Goal: Information Seeking & Learning: Learn about a topic

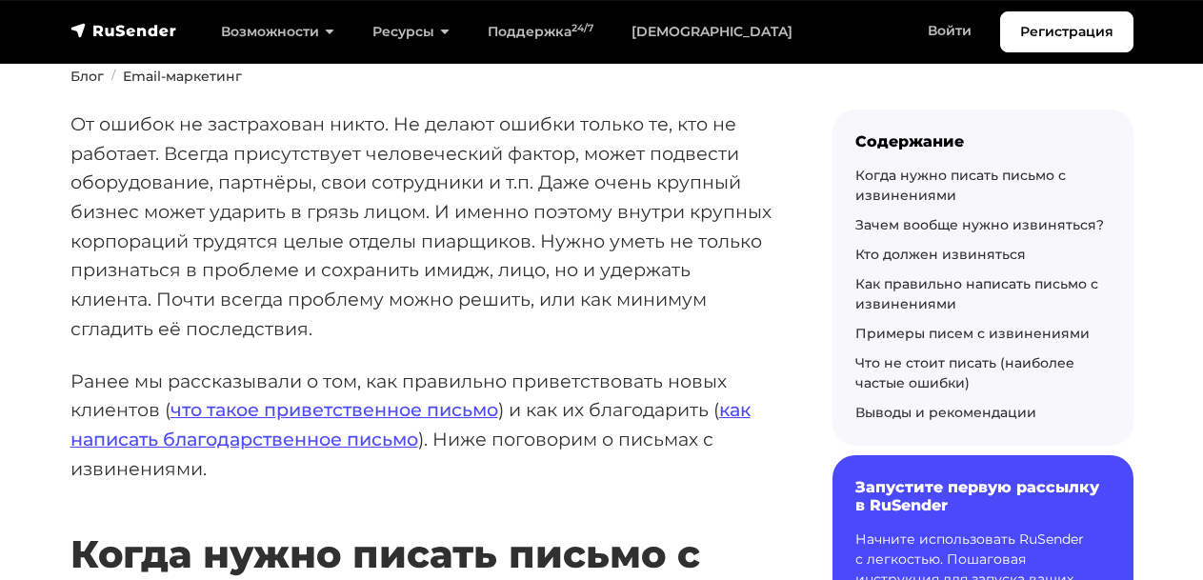
scroll to position [299, 0]
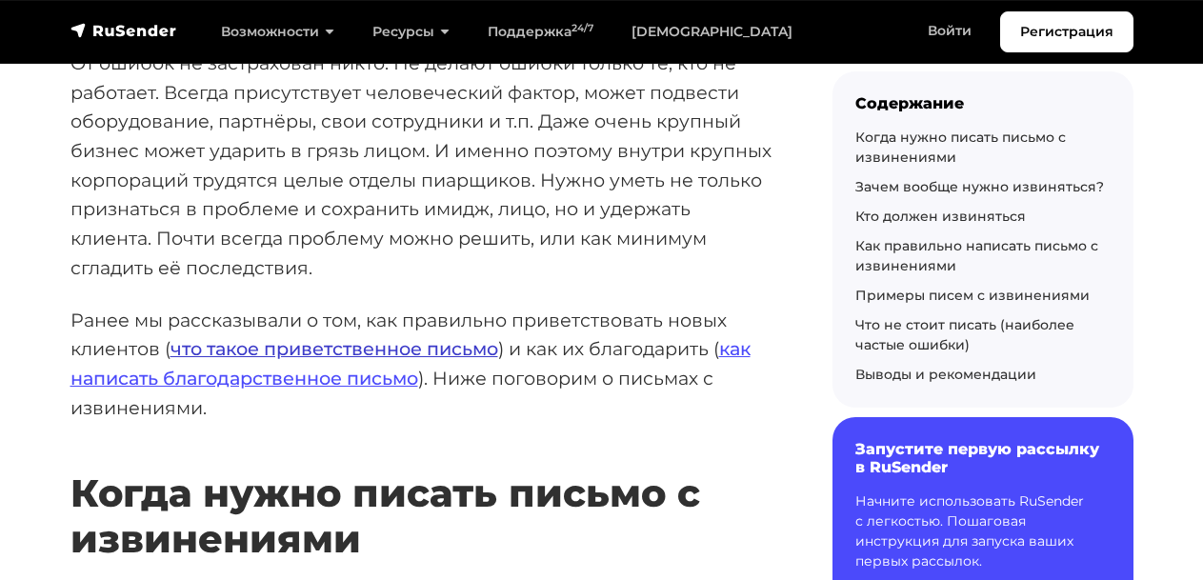
click at [187, 343] on link "что такое приветственное письмо" at bounding box center [335, 348] width 328 height 23
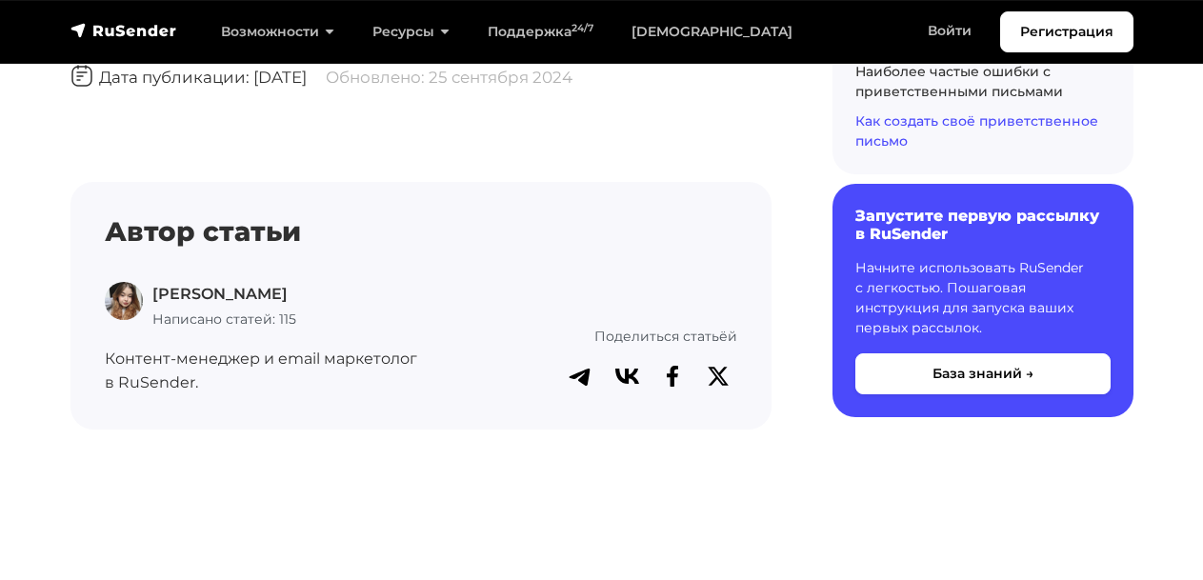
scroll to position [10264, 0]
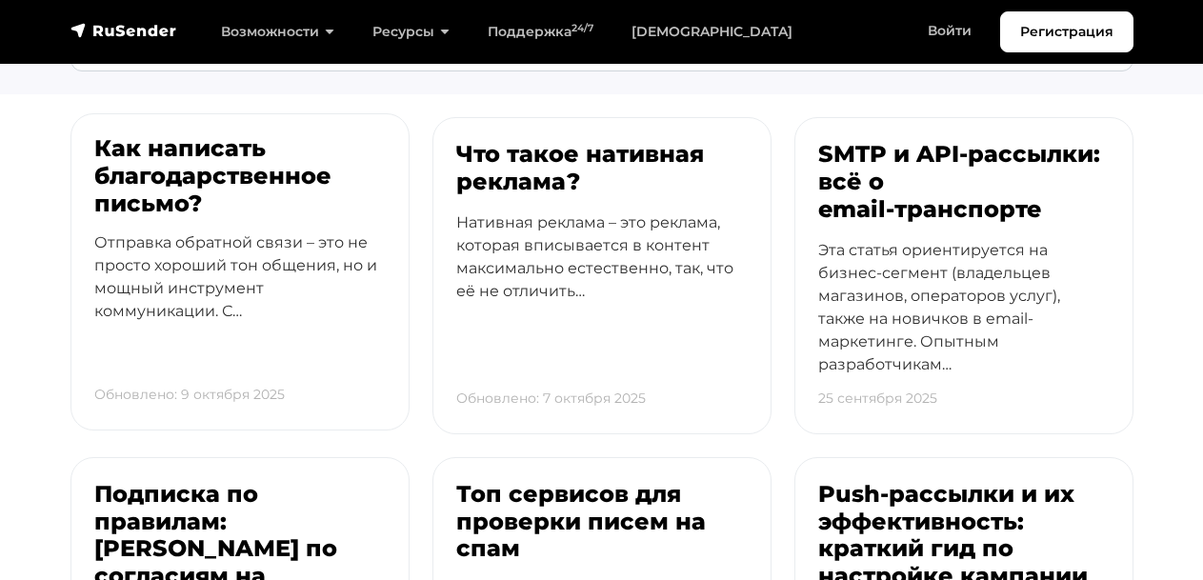
scroll to position [199, 0]
